Goal: Find specific page/section: Find specific page/section

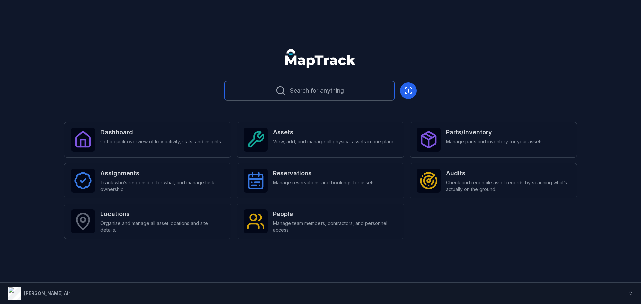
click at [317, 87] on span "Search for anything" at bounding box center [317, 90] width 54 height 9
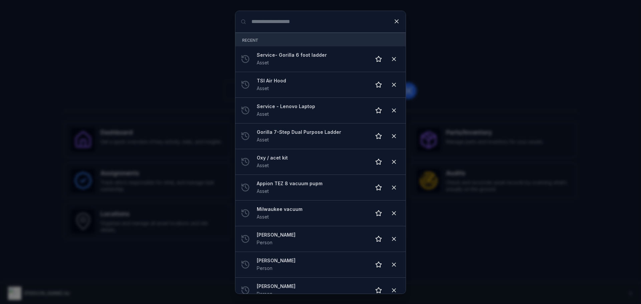
click at [189, 40] on div "Search for anything Recent Service- Gorilla 6 foot ladder Asset TSI Air Hood As…" at bounding box center [320, 152] width 641 height 304
drag, startPoint x: 115, startPoint y: 87, endPoint x: 128, endPoint y: 75, distance: 17.9
click at [115, 87] on div "Search for anything Recent Service- Gorilla 6 foot ladder Asset TSI Air Hood As…" at bounding box center [320, 152] width 641 height 304
click at [394, 20] on icon at bounding box center [396, 21] width 7 height 7
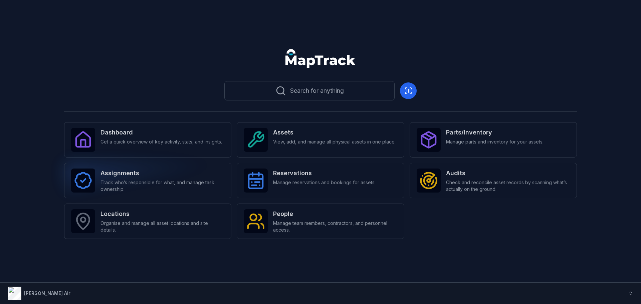
click at [124, 173] on strong "Assignments" at bounding box center [163, 173] width 124 height 9
click at [132, 181] on span "Track who’s responsible for what, and manage task ownership." at bounding box center [163, 185] width 124 height 13
